Goal: Task Accomplishment & Management: Manage account settings

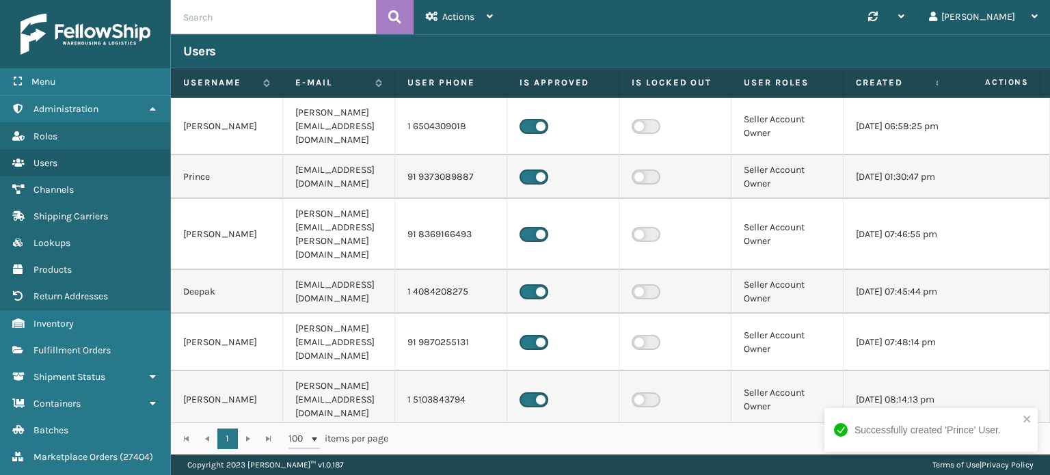
click at [235, 165] on td "Prince" at bounding box center [227, 177] width 112 height 44
click at [232, 165] on td "Prince" at bounding box center [227, 177] width 112 height 44
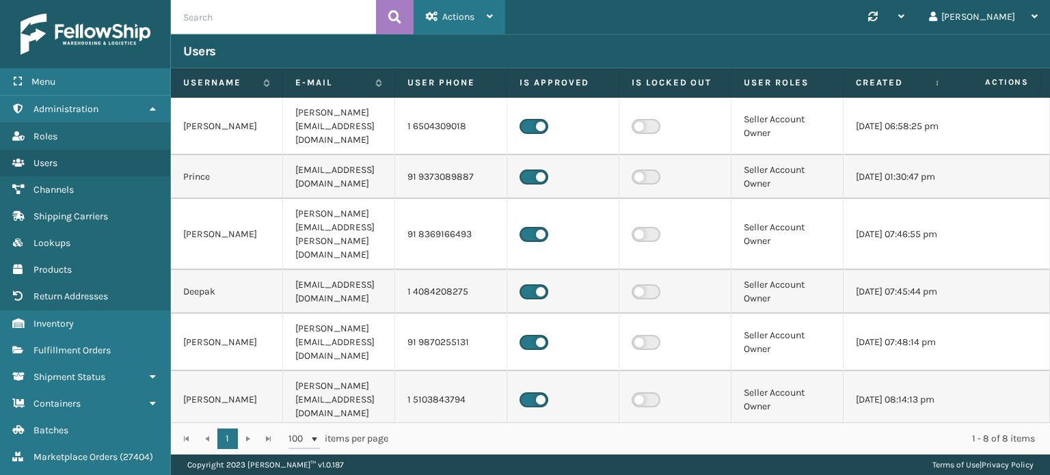
click at [475, 25] on div "Actions" at bounding box center [459, 17] width 67 height 34
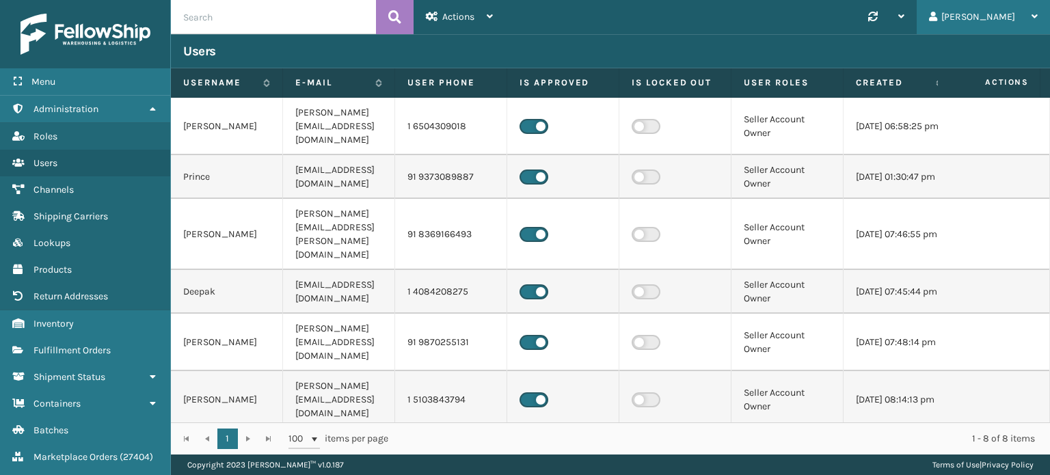
click at [1032, 14] on icon at bounding box center [1035, 17] width 6 height 10
click at [905, 14] on div at bounding box center [886, 17] width 36 height 34
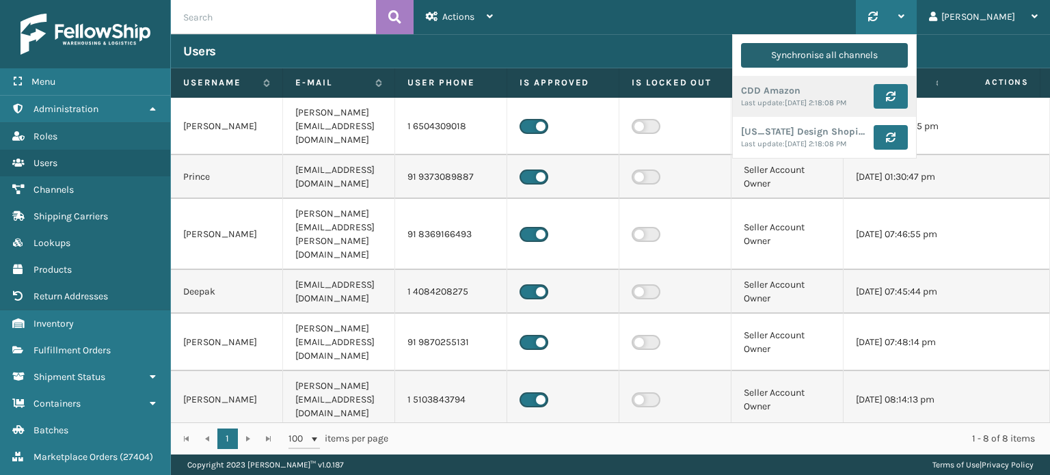
click at [862, 50] on div "Synchronise all channels" at bounding box center [824, 55] width 107 height 25
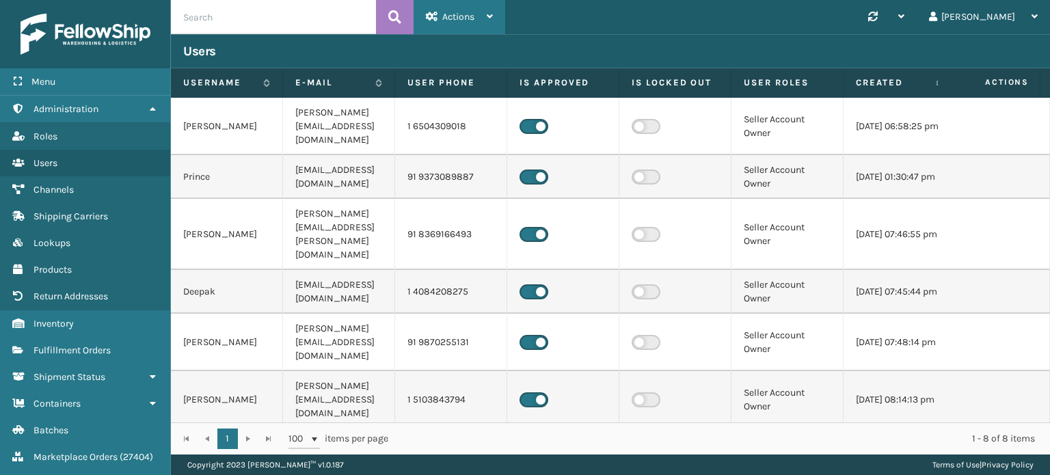
click at [490, 16] on icon at bounding box center [490, 17] width 6 height 10
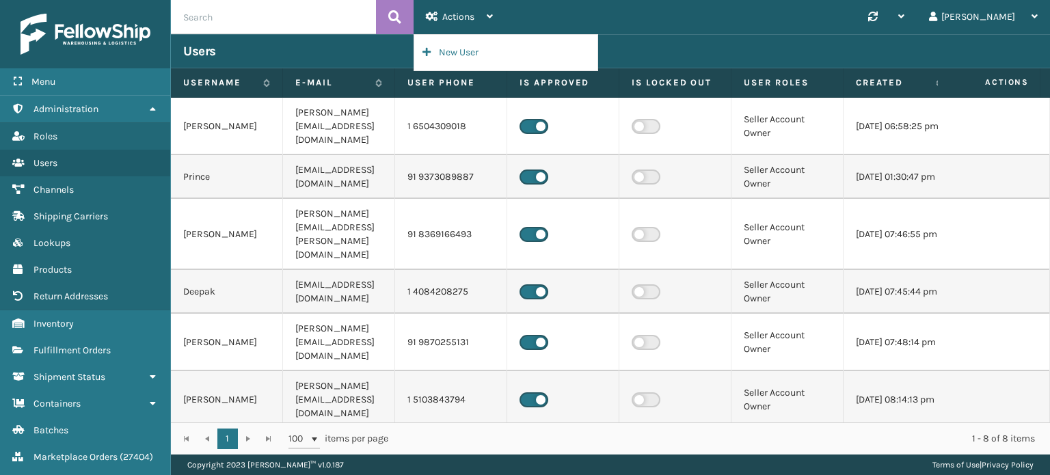
click at [531, 172] on td at bounding box center [563, 177] width 112 height 44
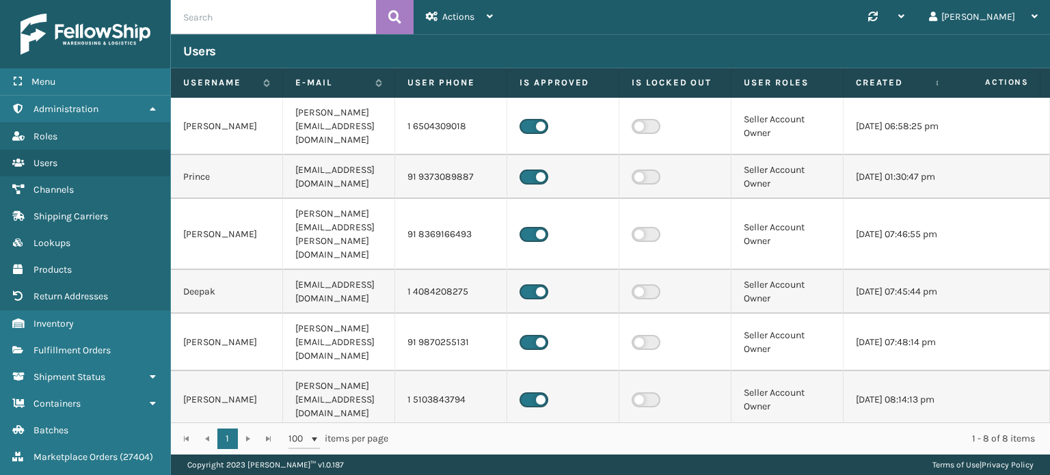
click at [528, 170] on label at bounding box center [534, 177] width 29 height 15
click at [528, 170] on input "checkbox" at bounding box center [524, 174] width 9 height 9
click at [173, 157] on td "Prince" at bounding box center [227, 177] width 112 height 44
click at [222, 164] on td "Prince" at bounding box center [227, 177] width 112 height 44
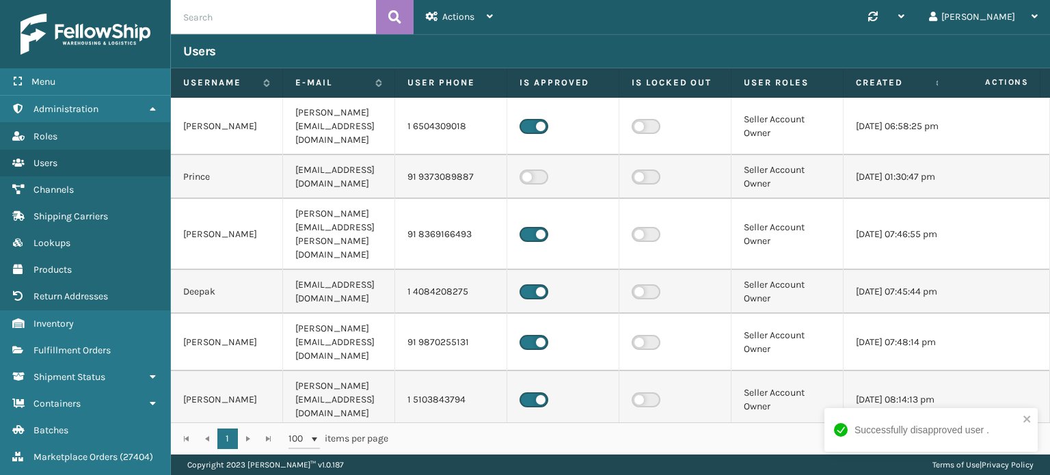
click at [544, 170] on label at bounding box center [534, 177] width 29 height 15
click at [529, 170] on input "checkbox" at bounding box center [524, 174] width 9 height 9
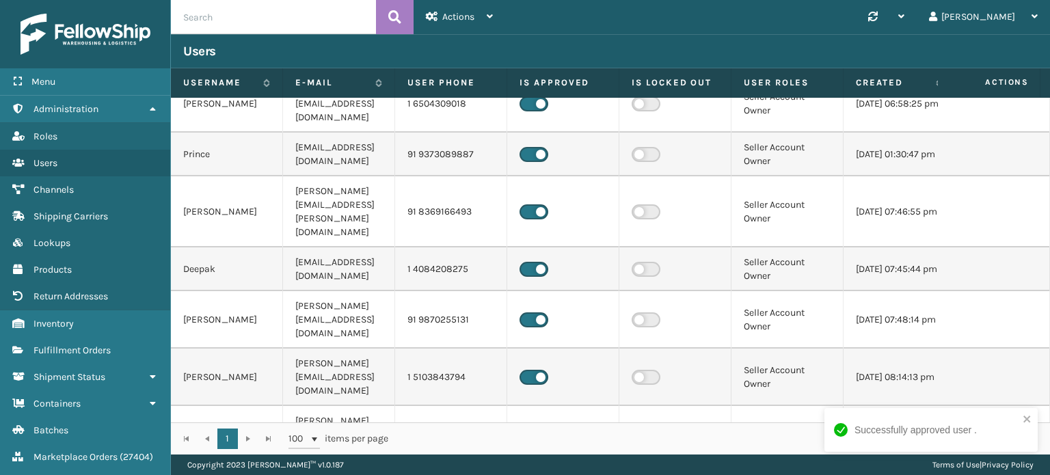
scroll to position [35, 0]
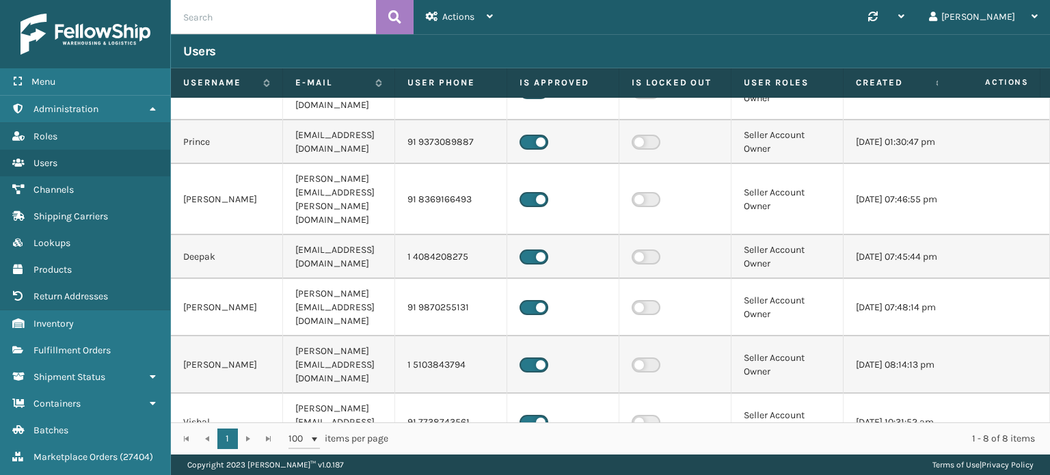
click at [265, 90] on th "Username" at bounding box center [227, 82] width 112 height 29
click at [265, 86] on icon at bounding box center [264, 83] width 11 height 8
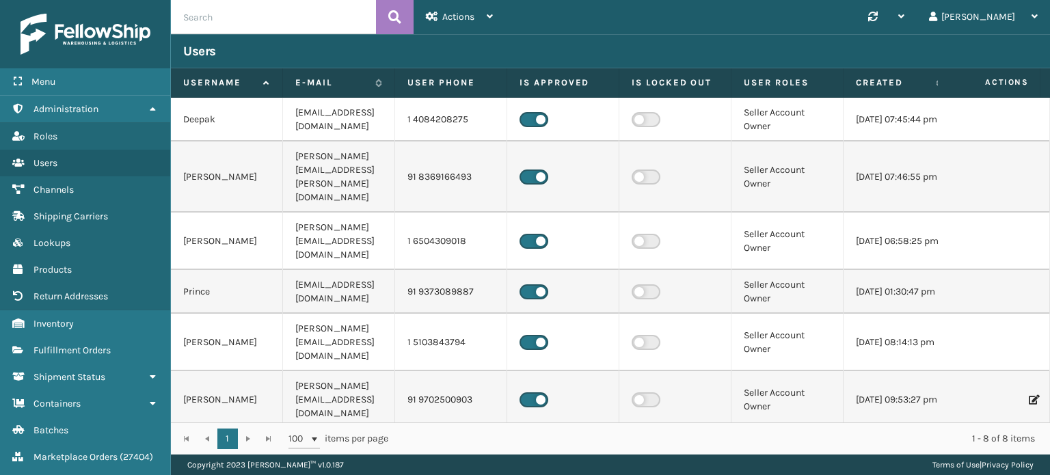
click at [375, 270] on td "[EMAIL_ADDRESS][DOMAIN_NAME]" at bounding box center [339, 292] width 112 height 44
click at [509, 270] on td at bounding box center [563, 292] width 112 height 44
click at [488, 270] on td "91 9373089887" at bounding box center [451, 292] width 112 height 44
click at [491, 17] on icon at bounding box center [490, 17] width 6 height 10
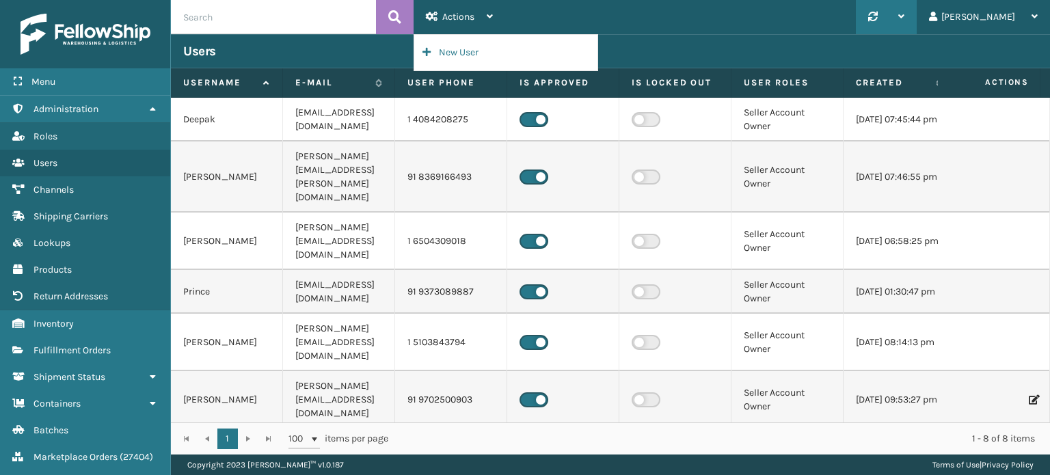
click at [905, 25] on div at bounding box center [886, 17] width 36 height 34
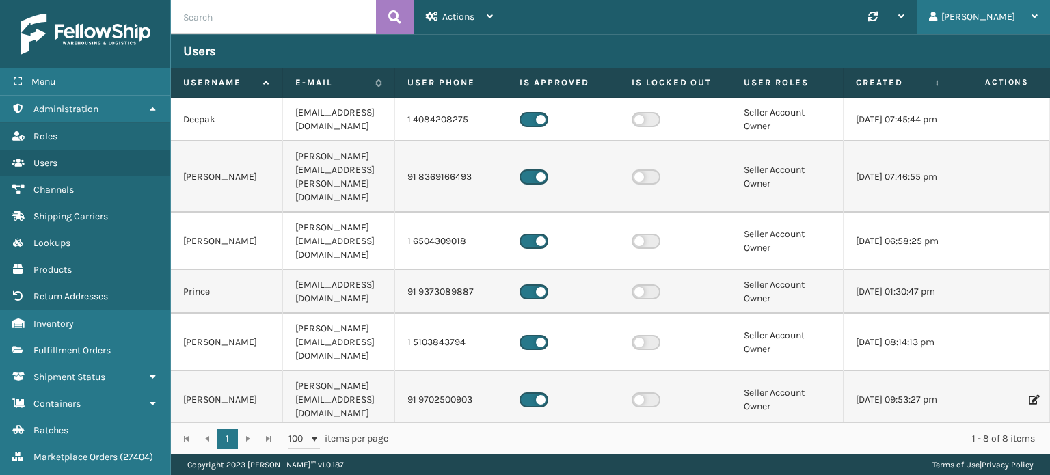
click at [1019, 14] on div "[PERSON_NAME]" at bounding box center [983, 17] width 109 height 34
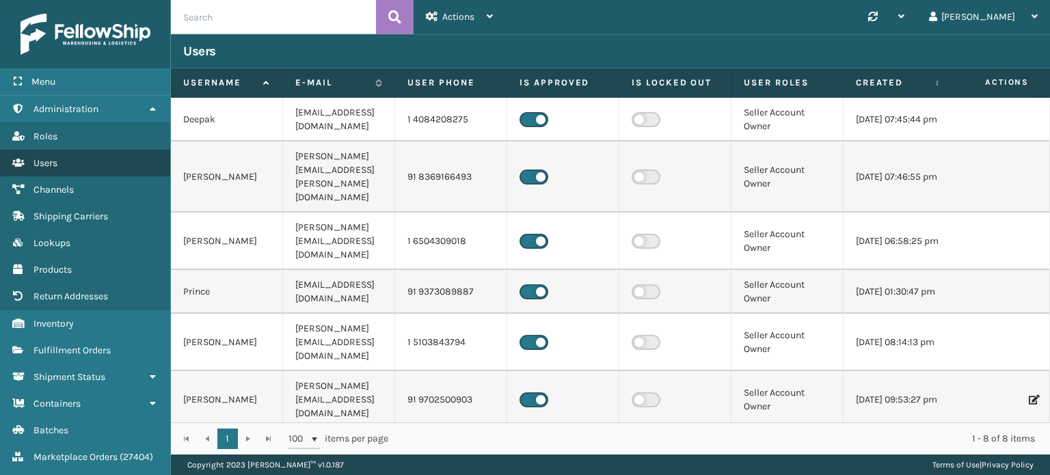
click at [76, 172] on link "Users Users" at bounding box center [85, 163] width 170 height 27
